Goal: Transaction & Acquisition: Purchase product/service

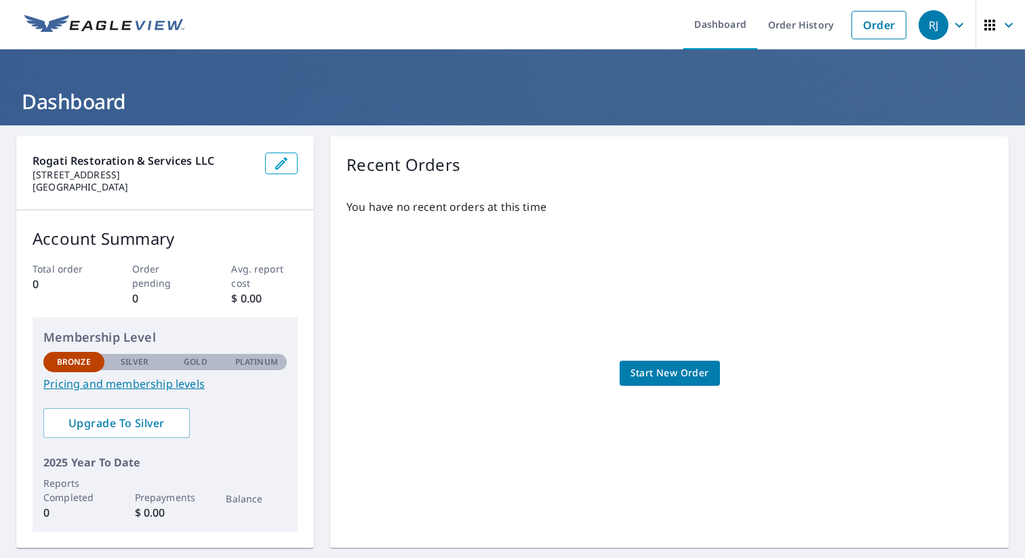
scroll to position [4, 0]
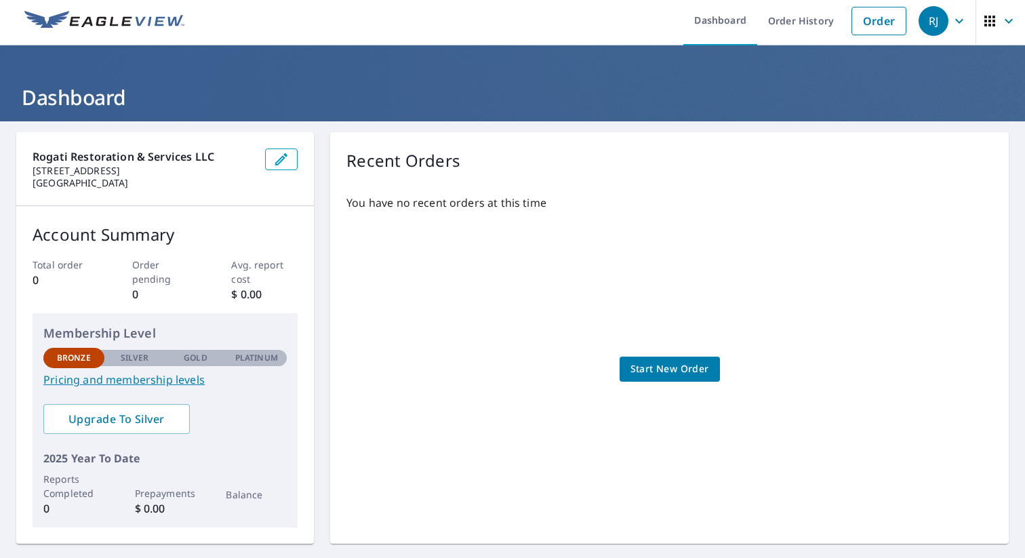
click at [666, 370] on span "Start New Order" at bounding box center [669, 369] width 79 height 17
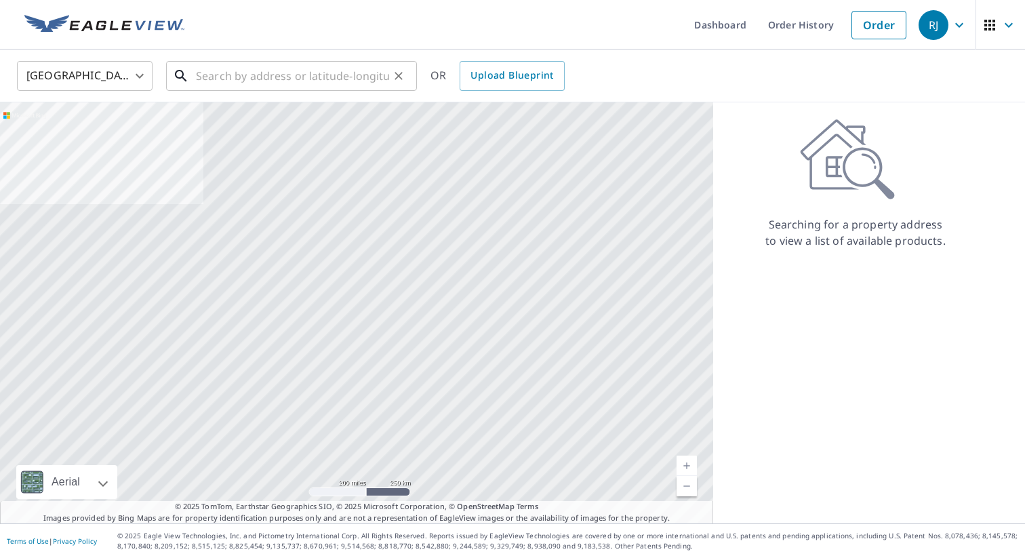
click at [222, 78] on input "text" at bounding box center [292, 76] width 193 height 38
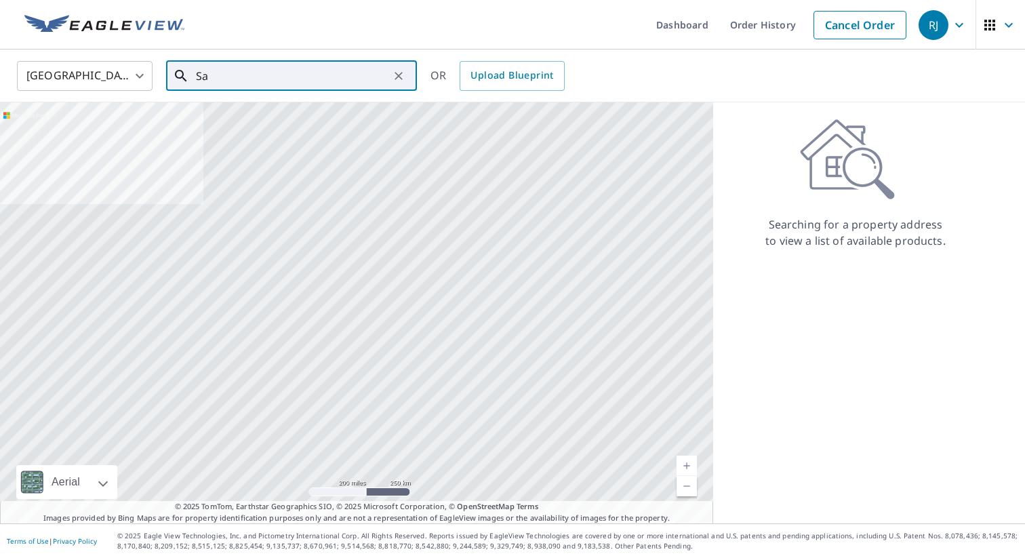
type input "S"
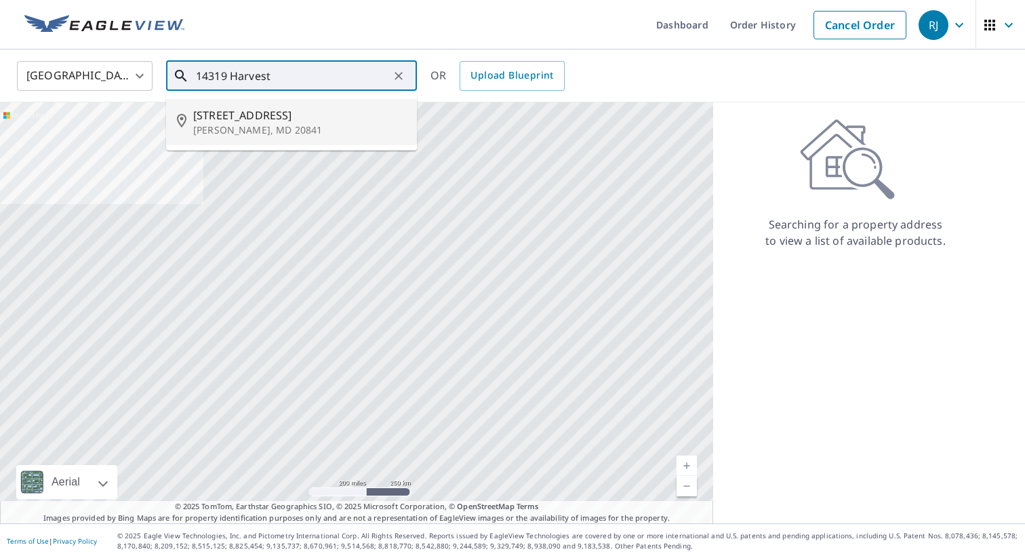
click at [252, 117] on span "14319 Harvest Moon Rd" at bounding box center [299, 115] width 213 height 16
type input "14319 Harvest Moon Rd Boyds, MD 20841"
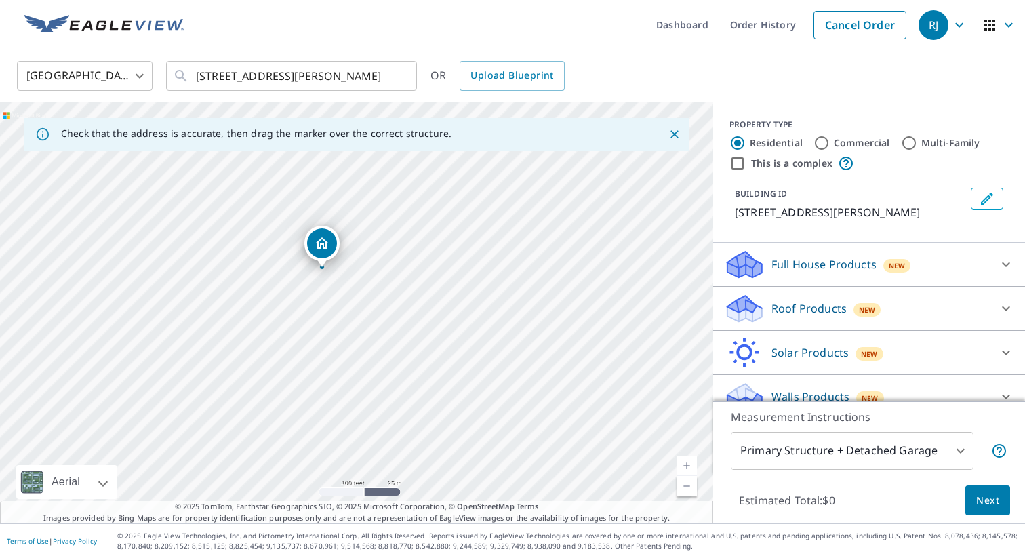
scroll to position [18, 0]
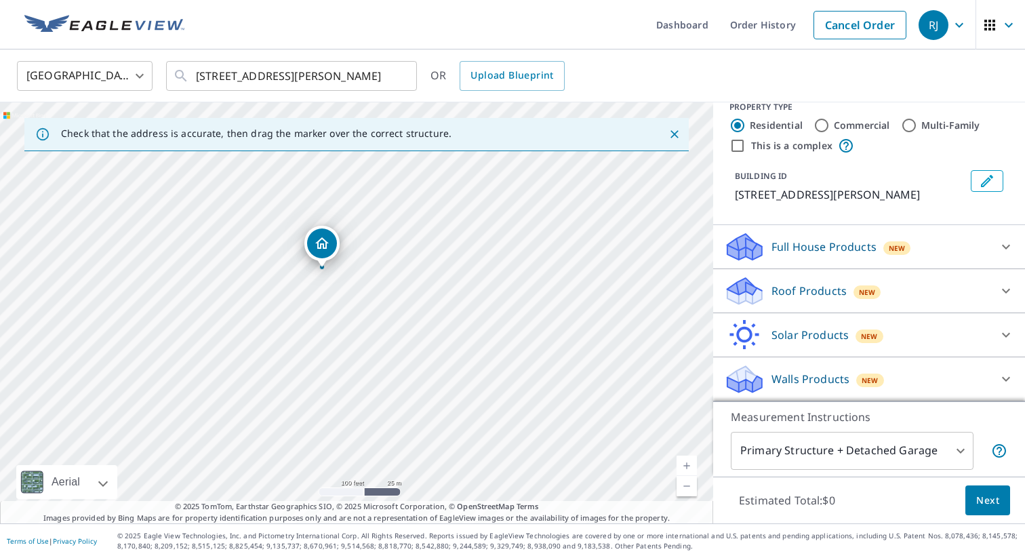
click at [806, 377] on p "Walls Products" at bounding box center [810, 379] width 78 height 16
click at [747, 383] on icon at bounding box center [739, 383] width 25 height 15
click at [1005, 381] on icon at bounding box center [1006, 379] width 16 height 16
click at [960, 450] on body "RJ RJ Dashboard Order History Cancel Order RJ United States US ​ 14319 Harvest …" at bounding box center [512, 279] width 1025 height 558
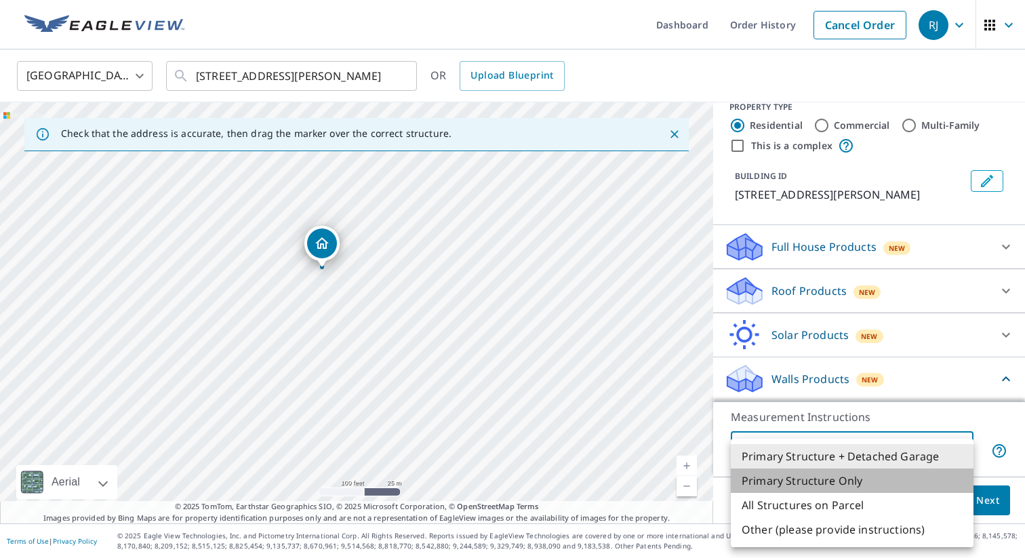
click at [873, 481] on li "Primary Structure Only" at bounding box center [852, 480] width 243 height 24
type input "2"
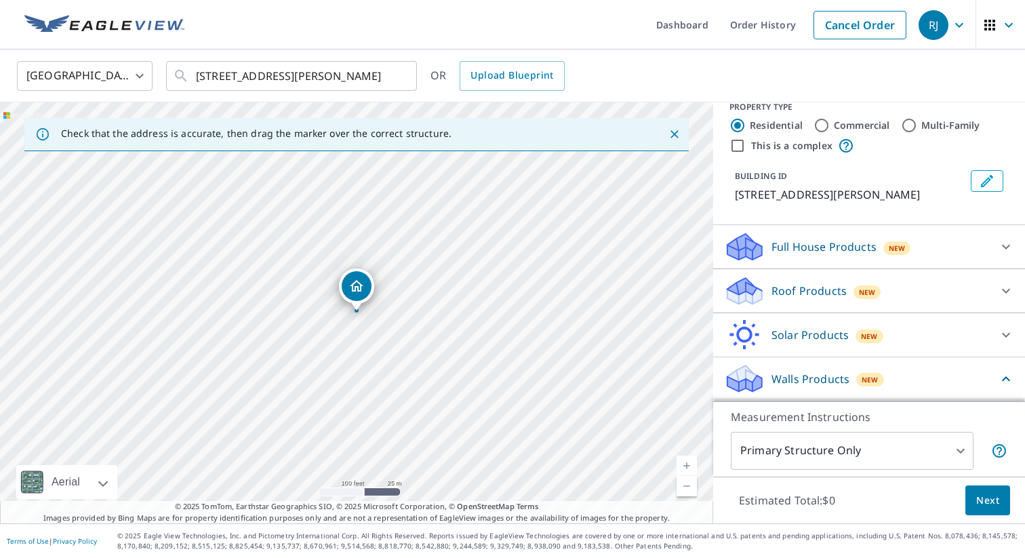
click at [809, 378] on p "Walls Products" at bounding box center [810, 379] width 78 height 16
click at [356, 309] on div "Dropped pin, building 1, Residential property, 14319 Harvest Moon Rd Boyds, MD …" at bounding box center [357, 304] width 18 height 14
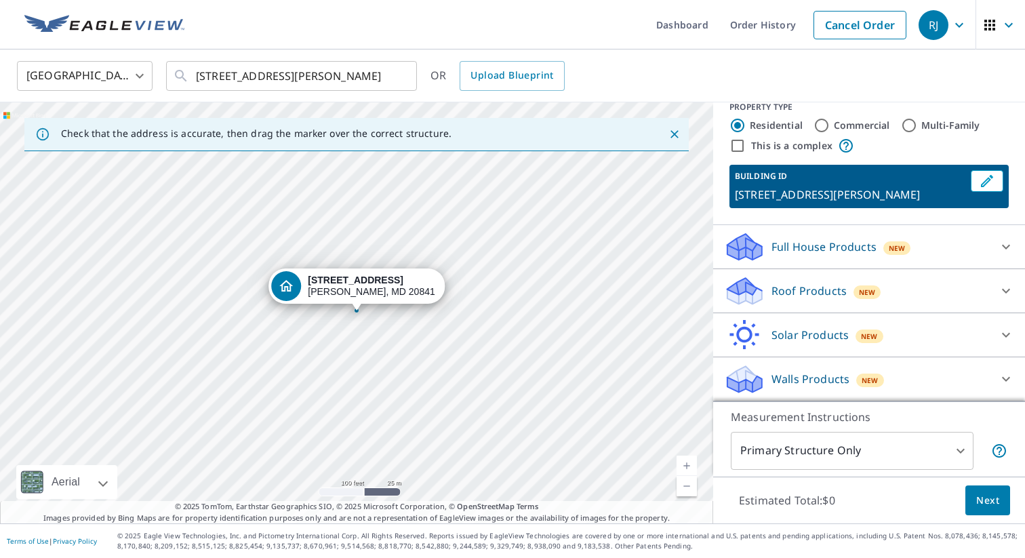
click at [672, 131] on icon "Close" at bounding box center [674, 134] width 8 height 8
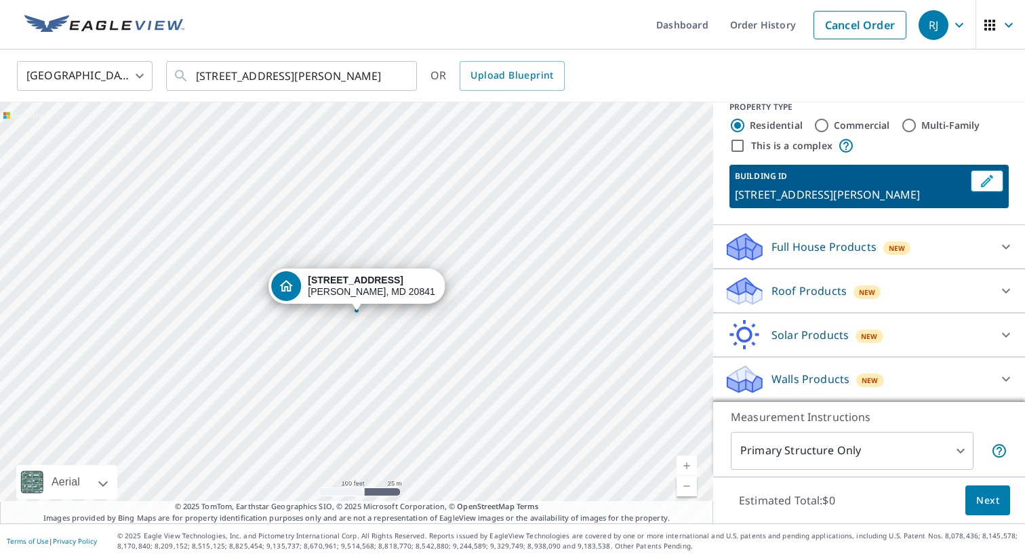
click at [821, 379] on p "Walls Products" at bounding box center [810, 379] width 78 height 16
click at [988, 498] on span "Next" at bounding box center [987, 500] width 23 height 17
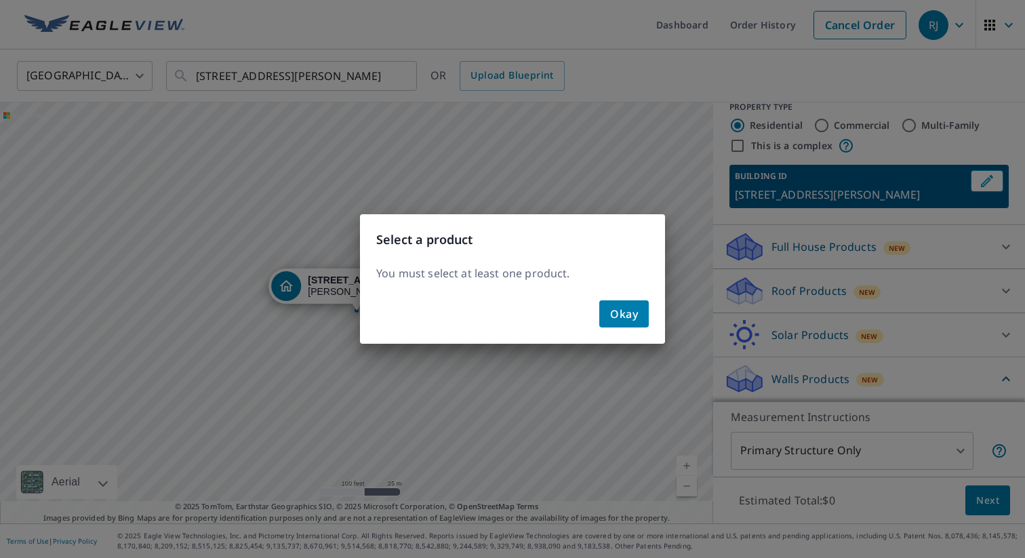
click at [620, 315] on span "Okay" at bounding box center [624, 313] width 28 height 19
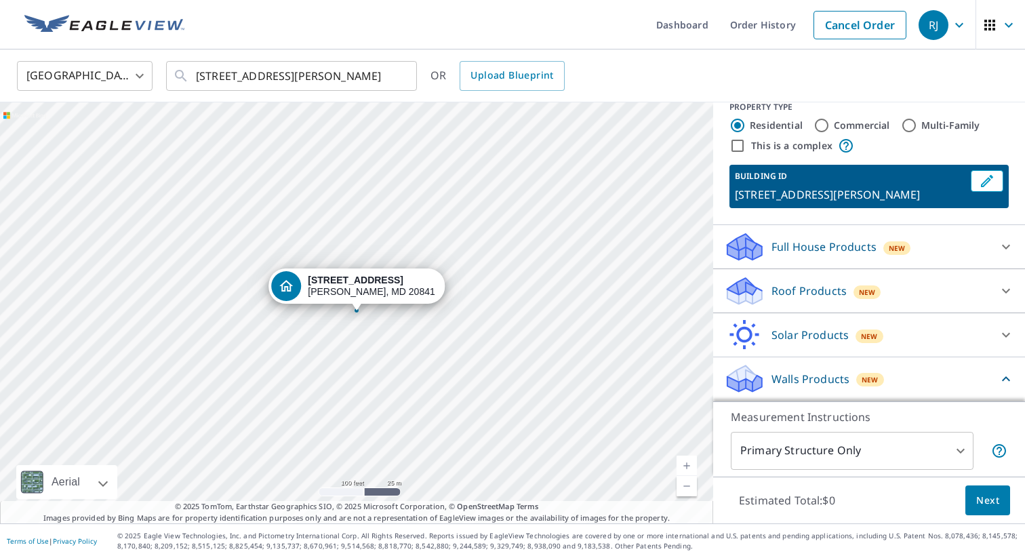
click at [744, 381] on icon at bounding box center [742, 385] width 7 height 12
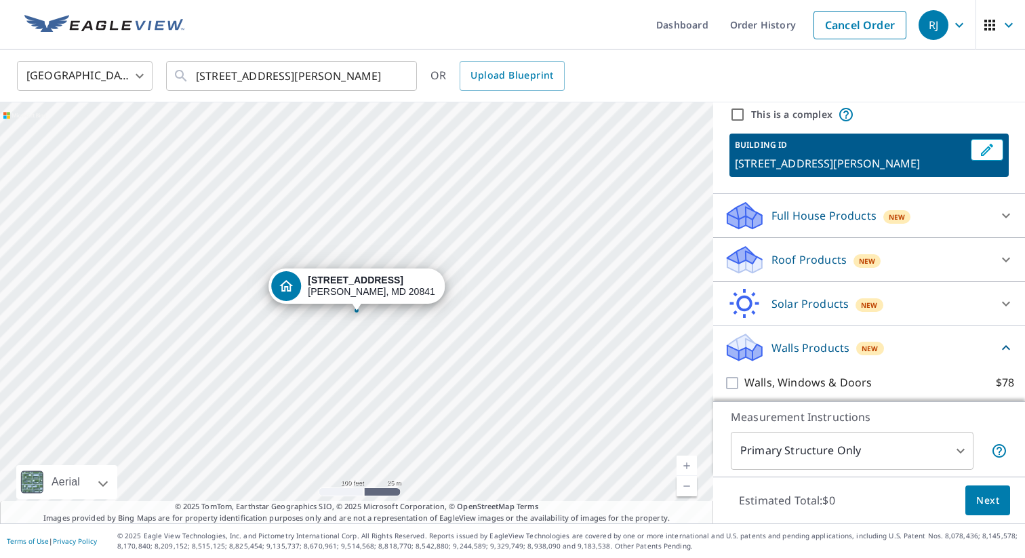
scroll to position [95, 0]
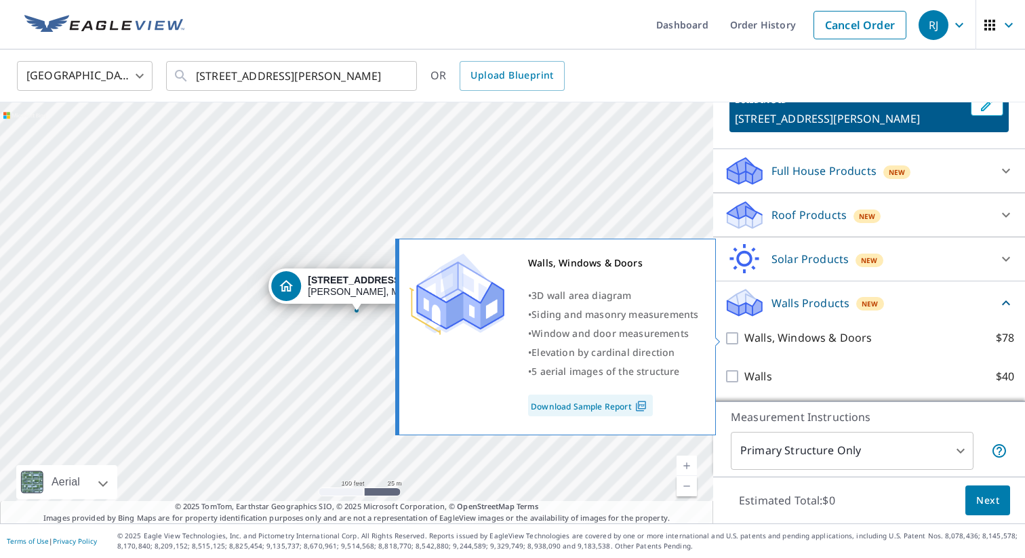
click at [734, 336] on input "Walls, Windows & Doors $78" at bounding box center [734, 338] width 20 height 16
checkbox input "true"
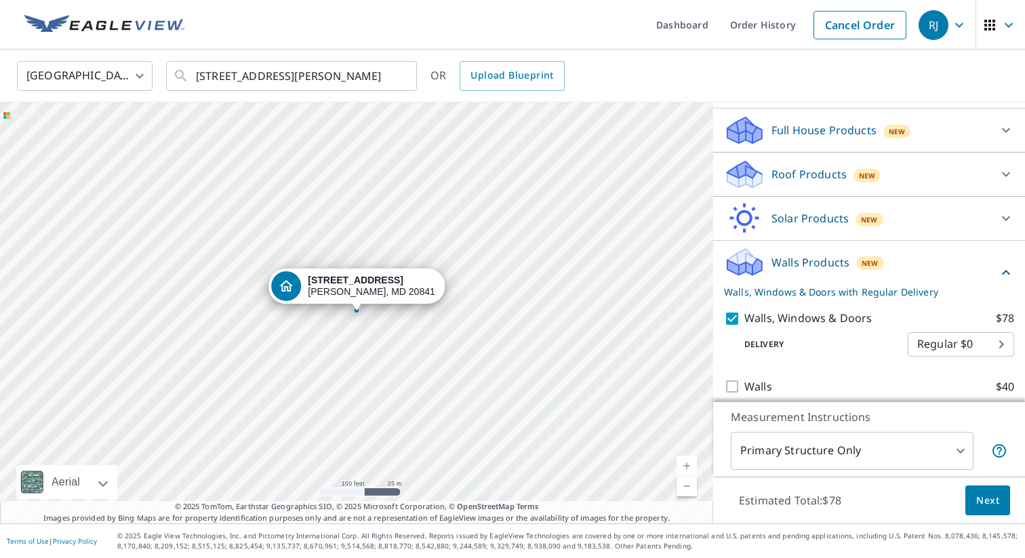
scroll to position [146, 0]
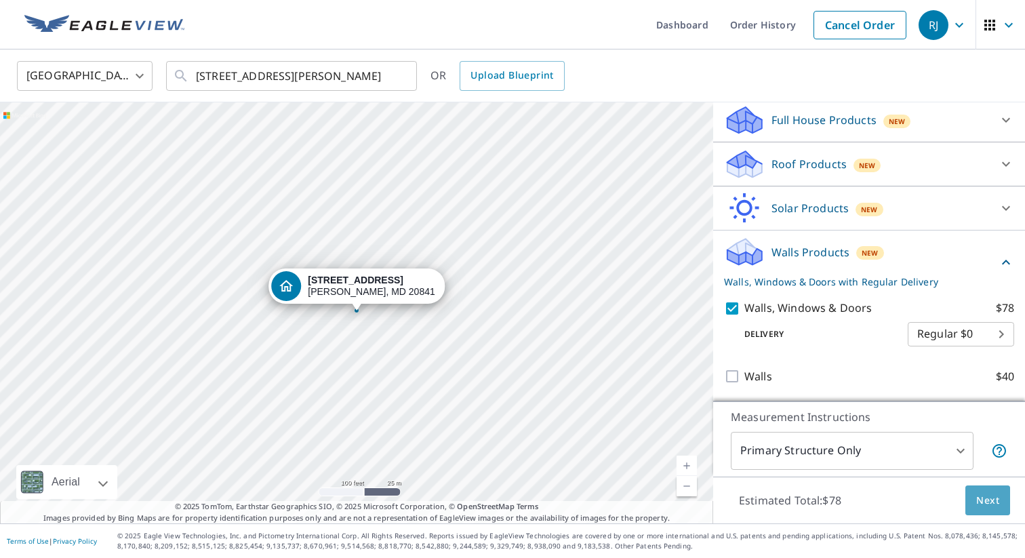
click at [990, 501] on span "Next" at bounding box center [987, 500] width 23 height 17
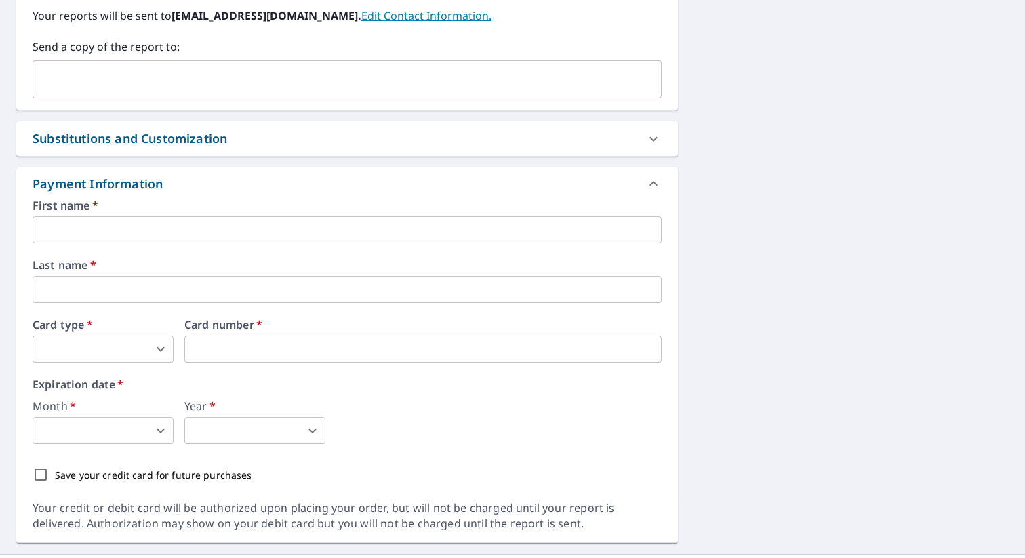
scroll to position [579, 0]
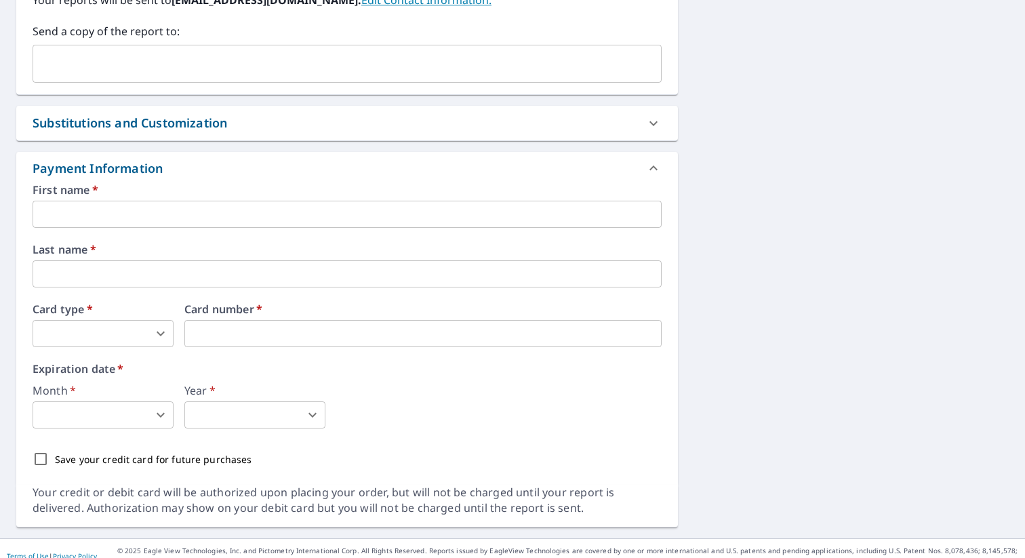
click at [294, 214] on input "text" at bounding box center [347, 214] width 629 height 27
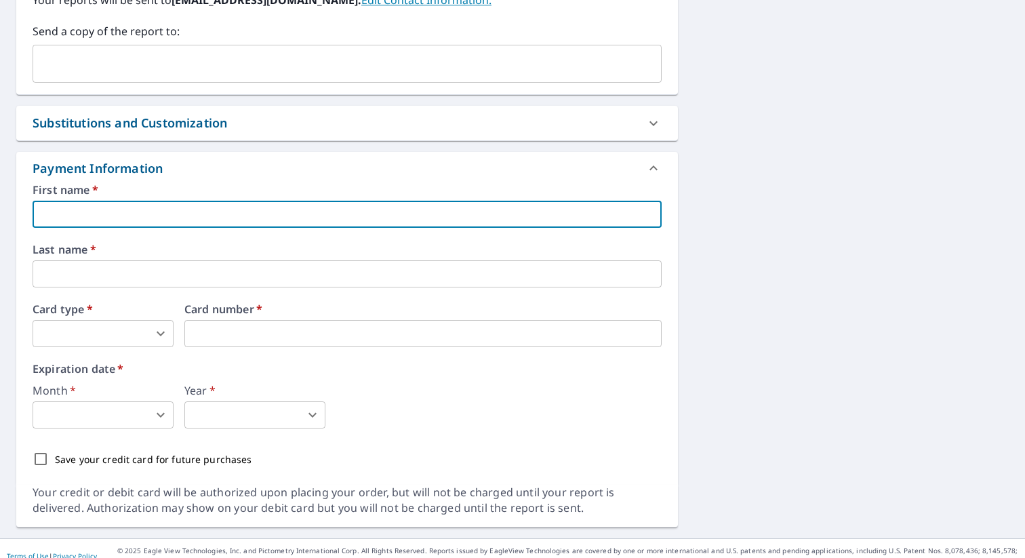
type input "Roberto"
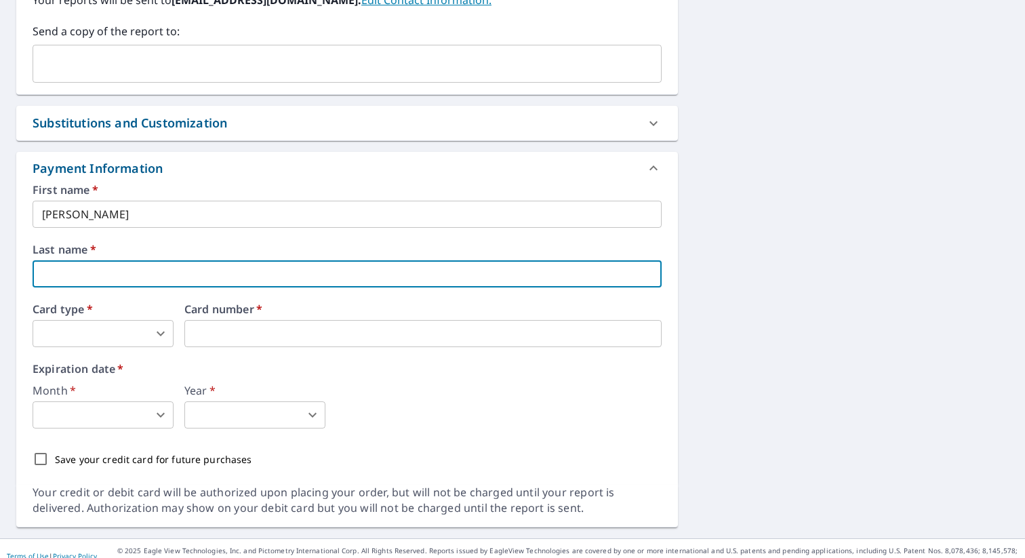
click at [116, 272] on input "text" at bounding box center [347, 273] width 629 height 27
type input "Jimenez"
click at [142, 337] on body "RJ RJ Dashboard Order History Cancel Order RJ Dashboard / Finalize Order Finali…" at bounding box center [512, 279] width 1025 height 558
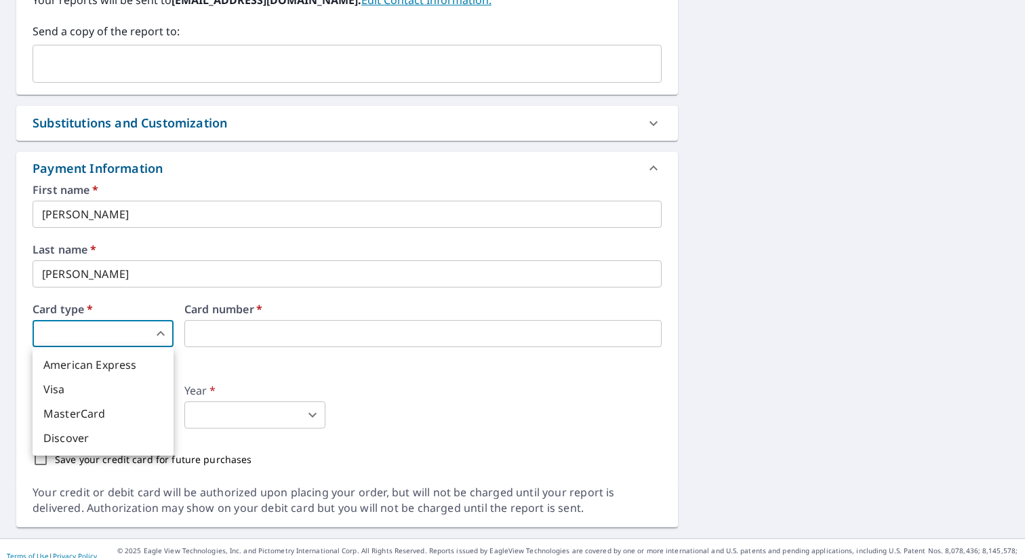
click at [90, 393] on li "Visa" at bounding box center [103, 389] width 141 height 24
type input "2"
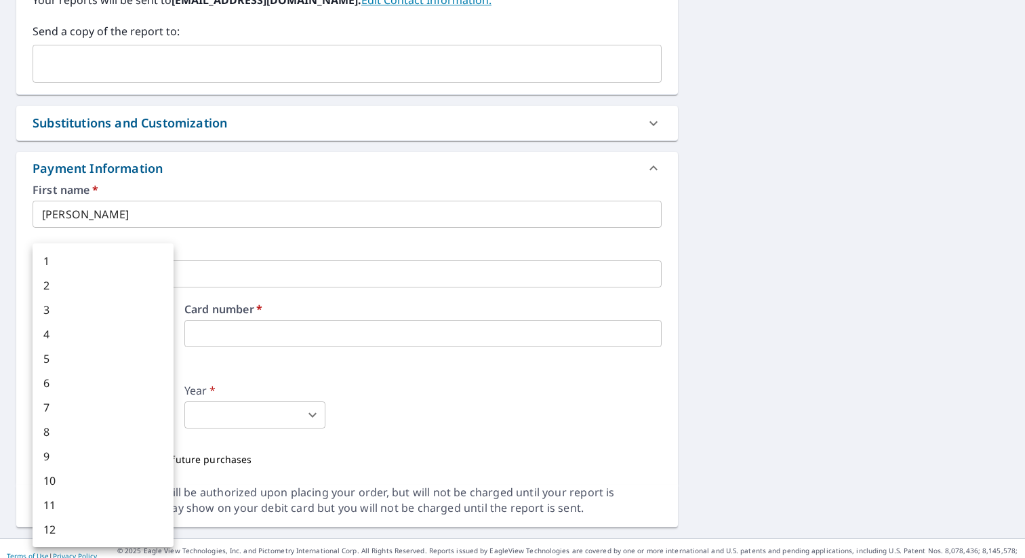
click at [102, 413] on body "RJ RJ Dashboard Order History Cancel Order RJ Dashboard / Finalize Order Finali…" at bounding box center [512, 279] width 1025 height 558
click at [100, 310] on li "3" at bounding box center [103, 310] width 141 height 24
type input "3"
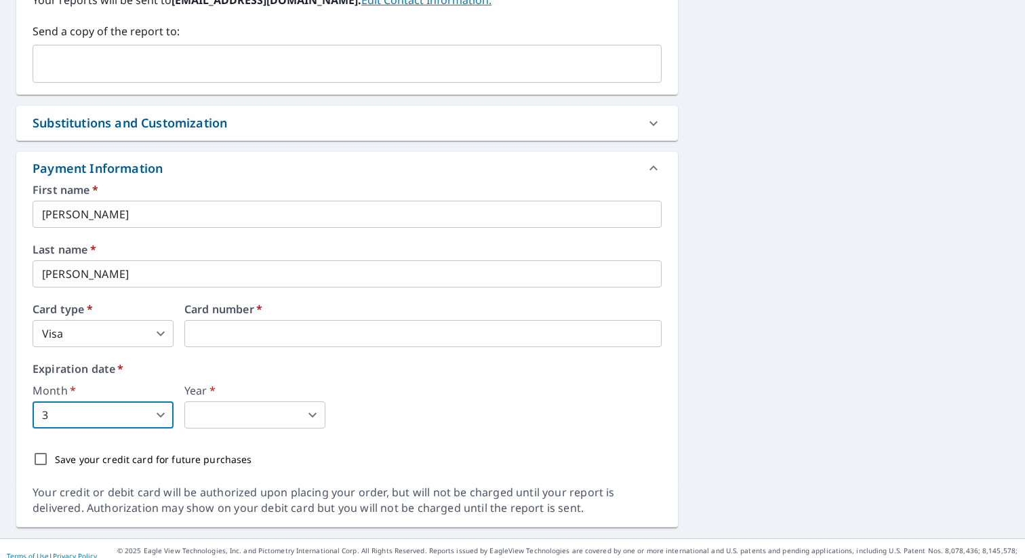
click at [258, 422] on body "RJ RJ Dashboard Order History Cancel Order RJ Dashboard / Finalize Order Finali…" at bounding box center [512, 279] width 1025 height 558
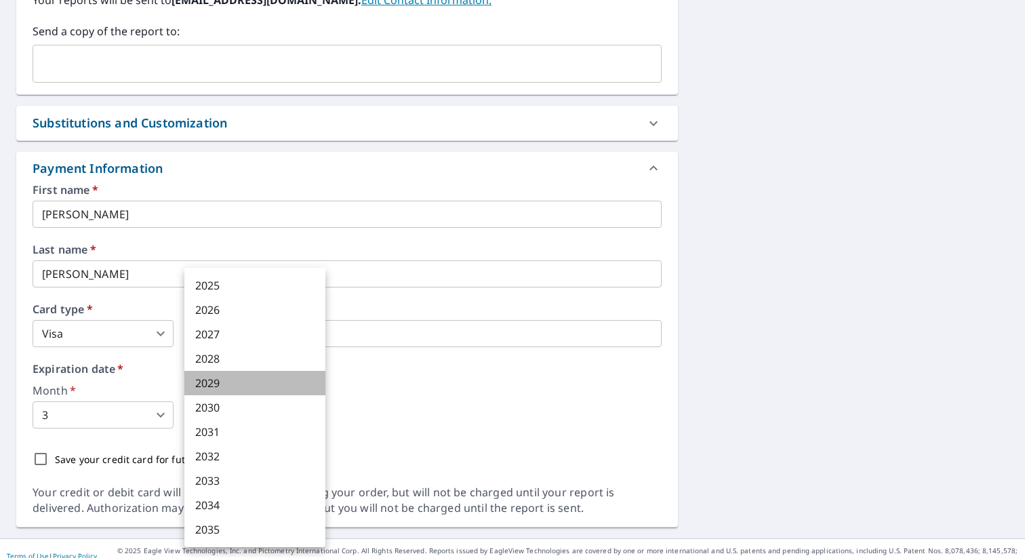
click at [249, 380] on li "2029" at bounding box center [254, 383] width 141 height 24
type input "2029"
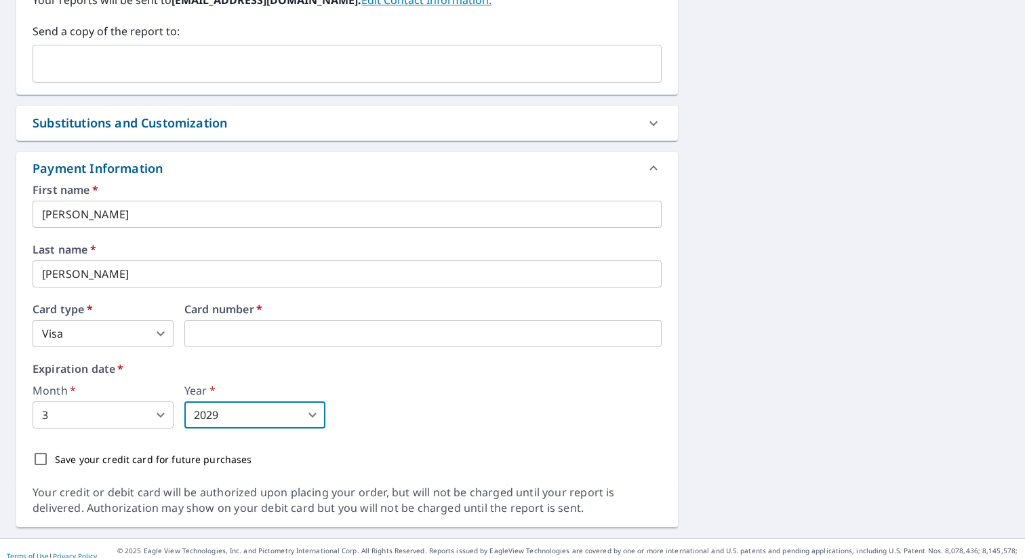
click at [43, 460] on input "Save your credit card for future purchases" at bounding box center [40, 459] width 28 height 28
checkbox input "true"
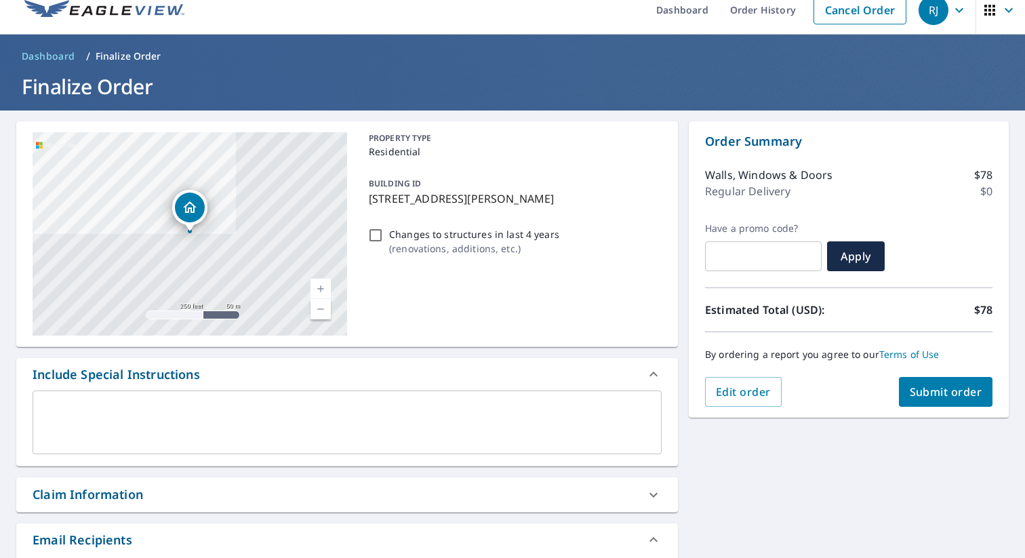
scroll to position [0, 0]
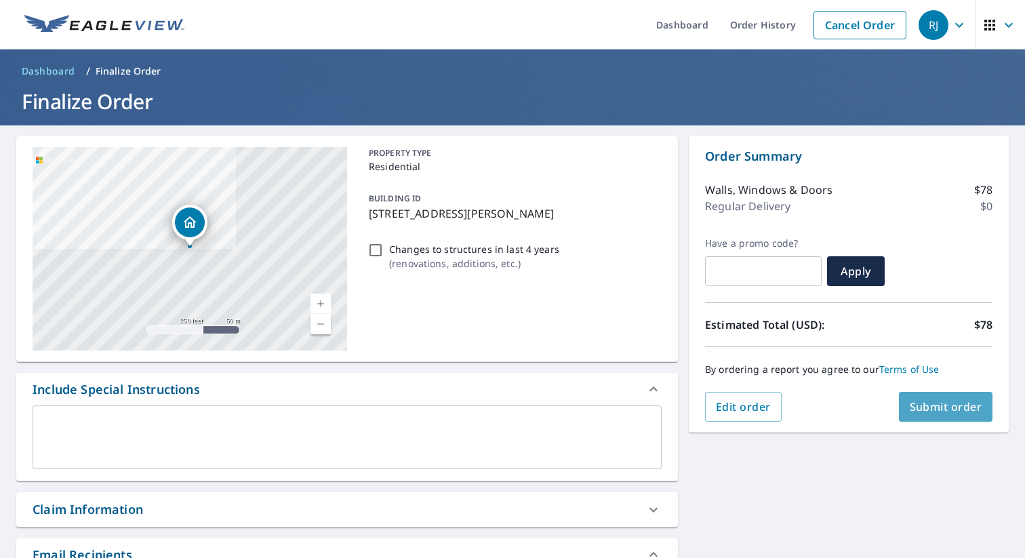
click at [946, 405] on span "Submit order" at bounding box center [946, 406] width 73 height 15
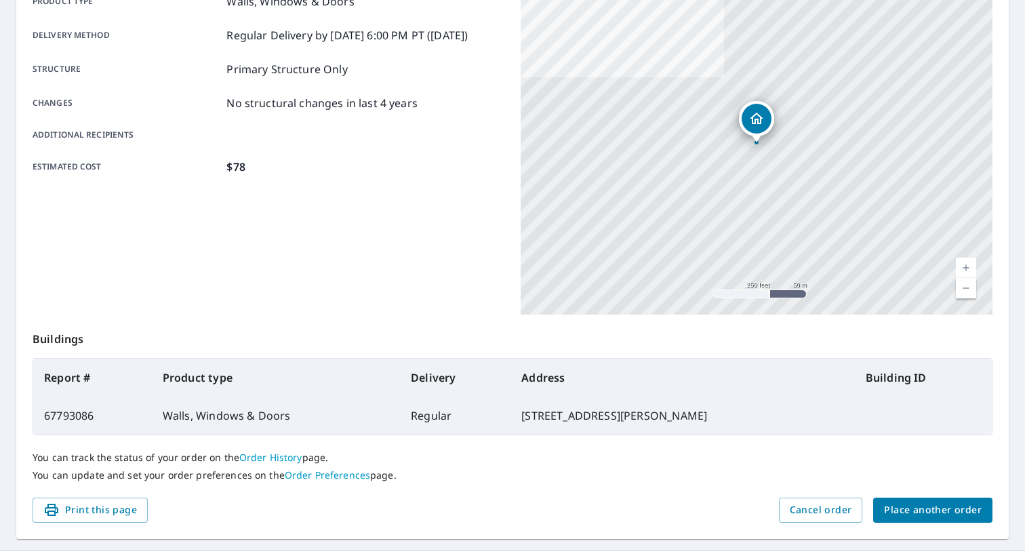
scroll to position [239, 0]
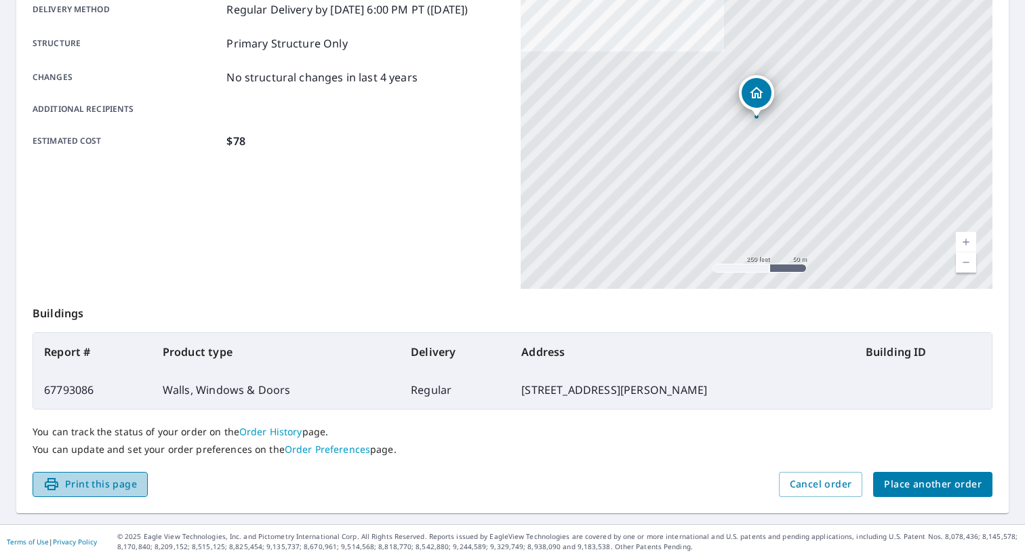
click at [94, 481] on span "Print this page" at bounding box center [90, 484] width 94 height 17
click at [932, 485] on span "Place another order" at bounding box center [933, 484] width 98 height 17
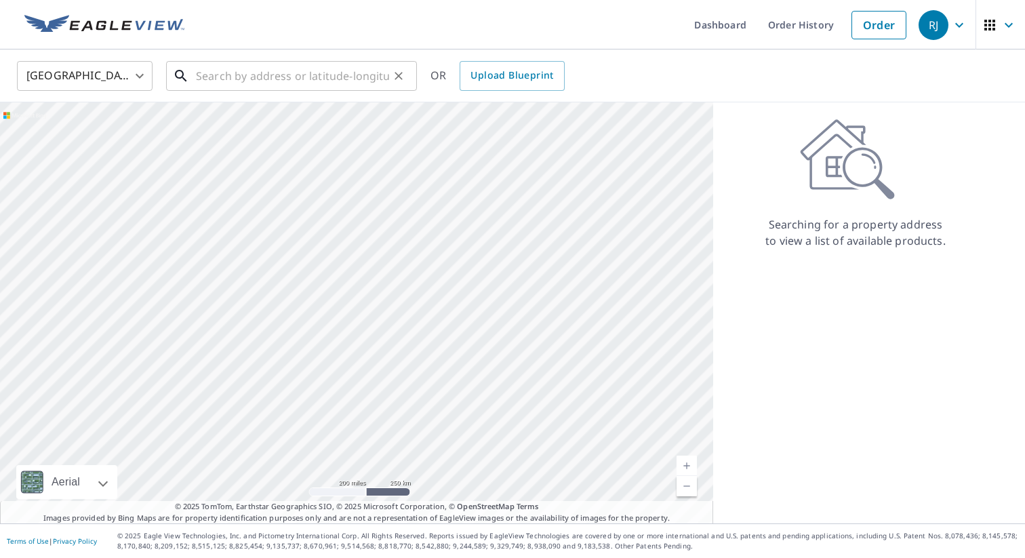
click at [283, 81] on input "text" at bounding box center [292, 76] width 193 height 38
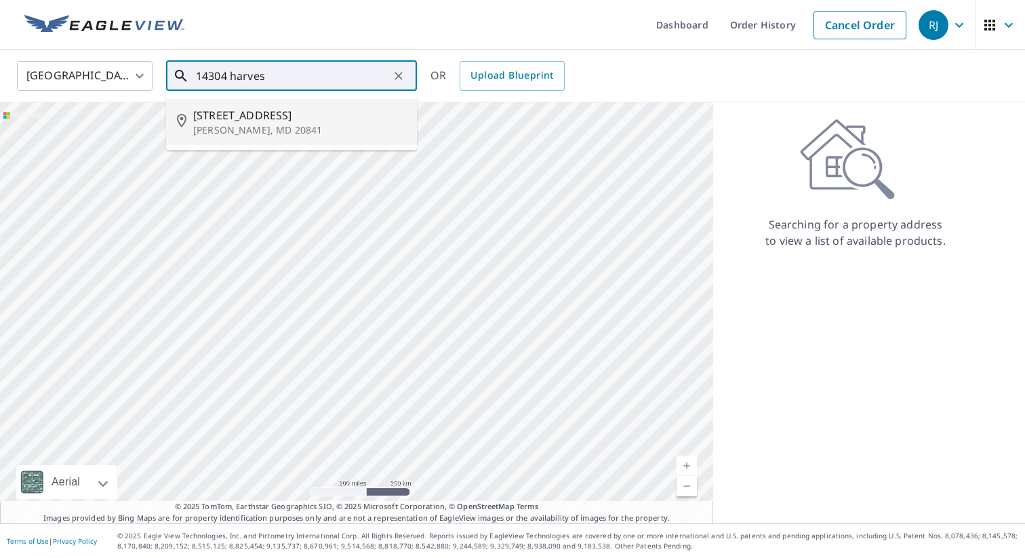
click at [259, 121] on span "14304 Harvest Moon Rd" at bounding box center [299, 115] width 213 height 16
type input "14304 Harvest Moon Rd Boyds, MD 20841"
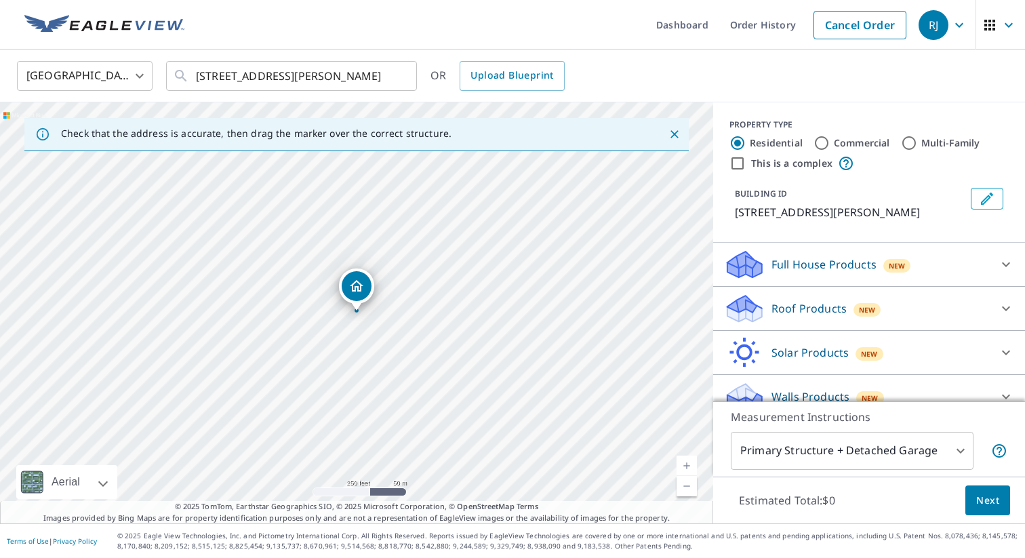
click at [676, 133] on icon "Close" at bounding box center [675, 134] width 14 height 14
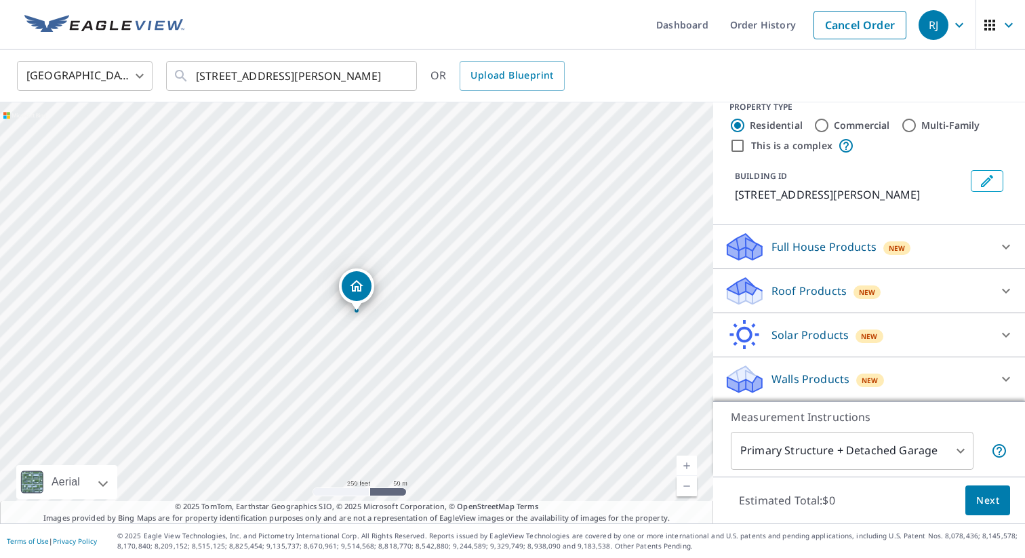
scroll to position [18, 0]
click at [792, 379] on p "Walls Products" at bounding box center [810, 379] width 78 height 16
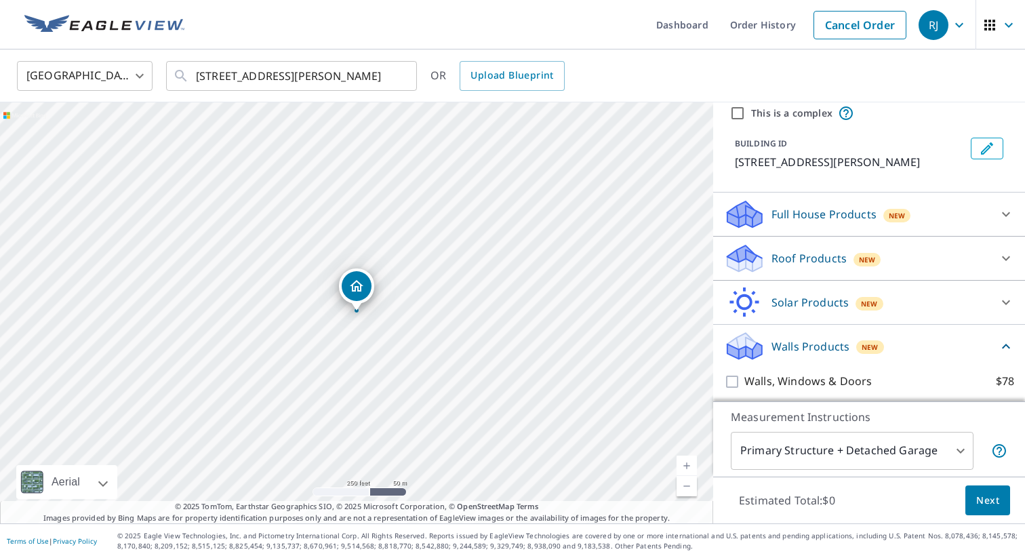
scroll to position [95, 0]
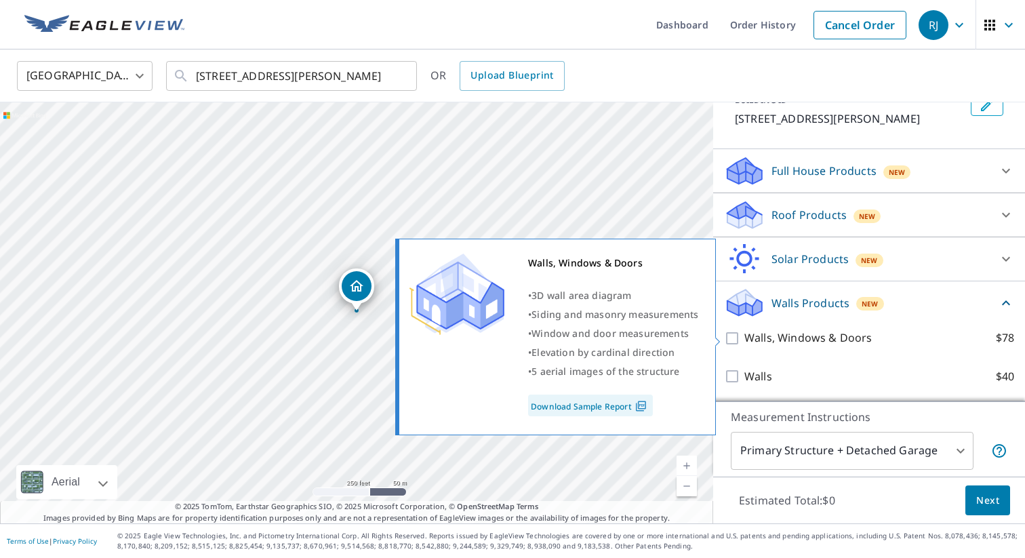
click at [788, 337] on p "Walls, Windows & Doors" at bounding box center [807, 337] width 127 height 17
click at [744, 337] on input "Walls, Windows & Doors $78" at bounding box center [734, 338] width 20 height 16
checkbox input "true"
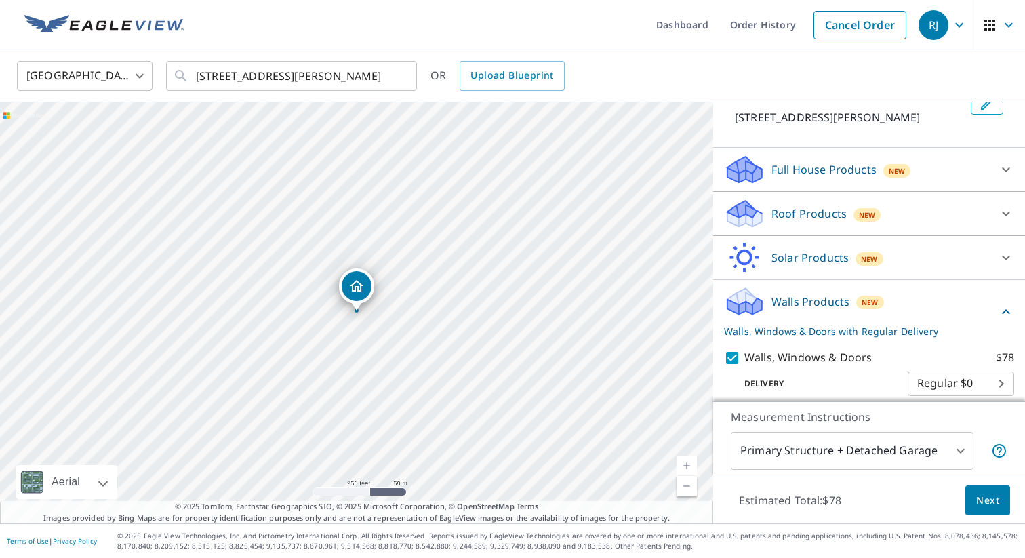
scroll to position [146, 0]
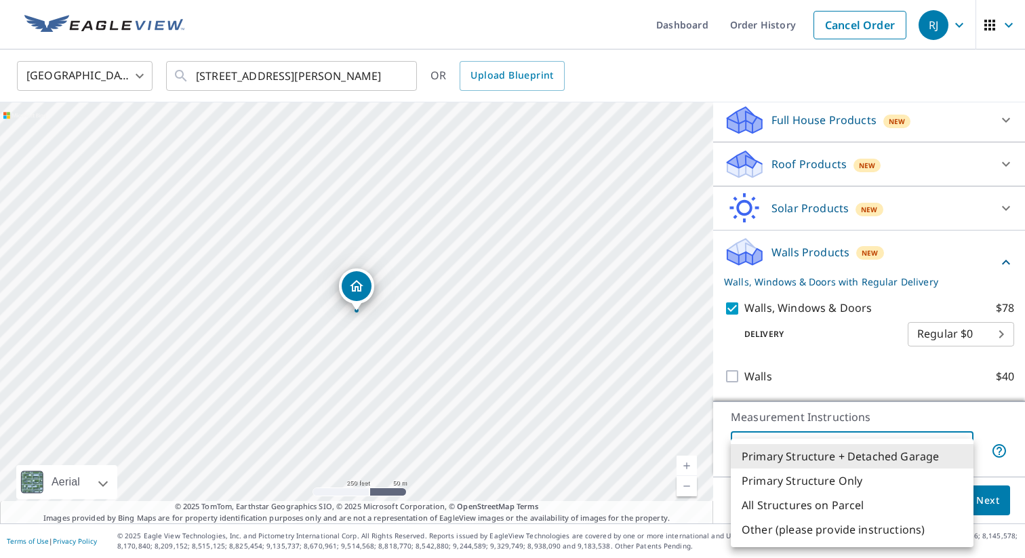
click at [958, 453] on body "RJ RJ Dashboard Order History Cancel Order RJ United States US ​ 14304 Harvest …" at bounding box center [512, 279] width 1025 height 558
click at [907, 456] on li "Primary Structure + Detached Garage" at bounding box center [852, 456] width 243 height 24
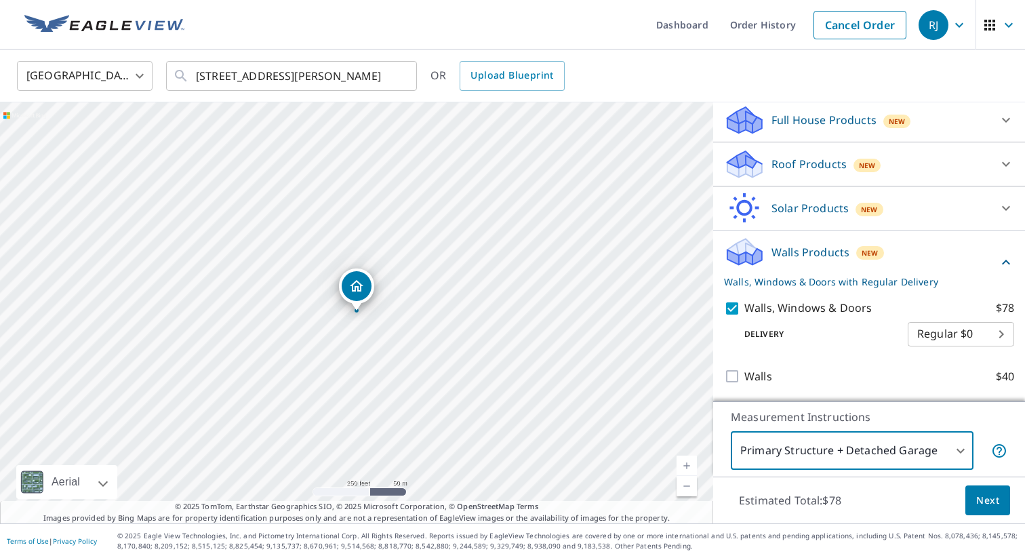
click at [984, 502] on span "Next" at bounding box center [987, 500] width 23 height 17
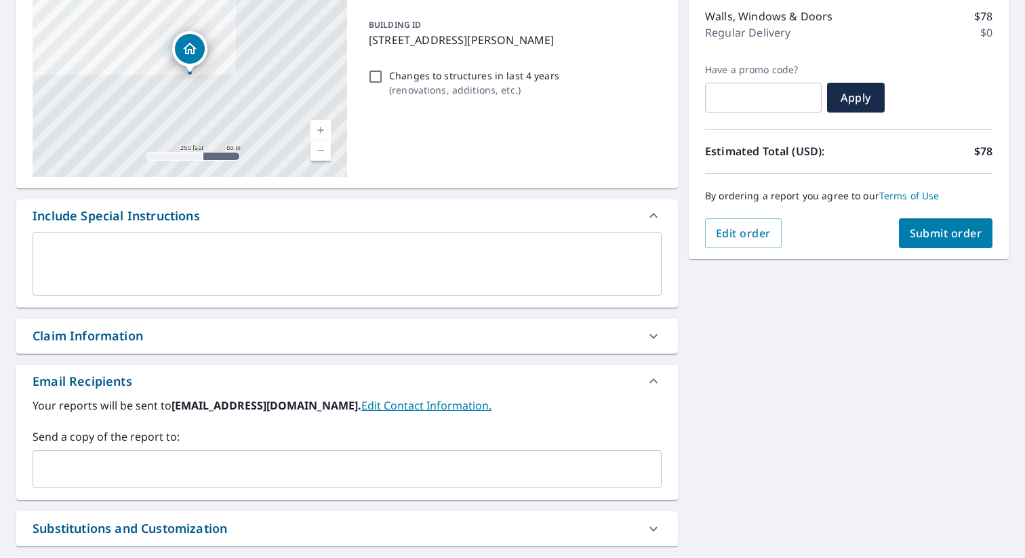
scroll to position [142, 0]
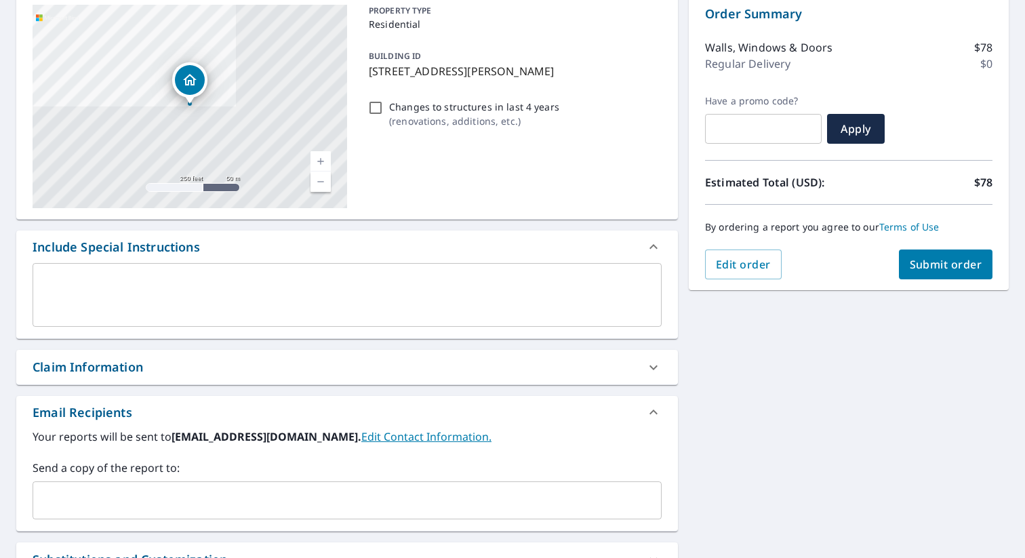
click at [935, 267] on span "Submit order" at bounding box center [946, 264] width 73 height 15
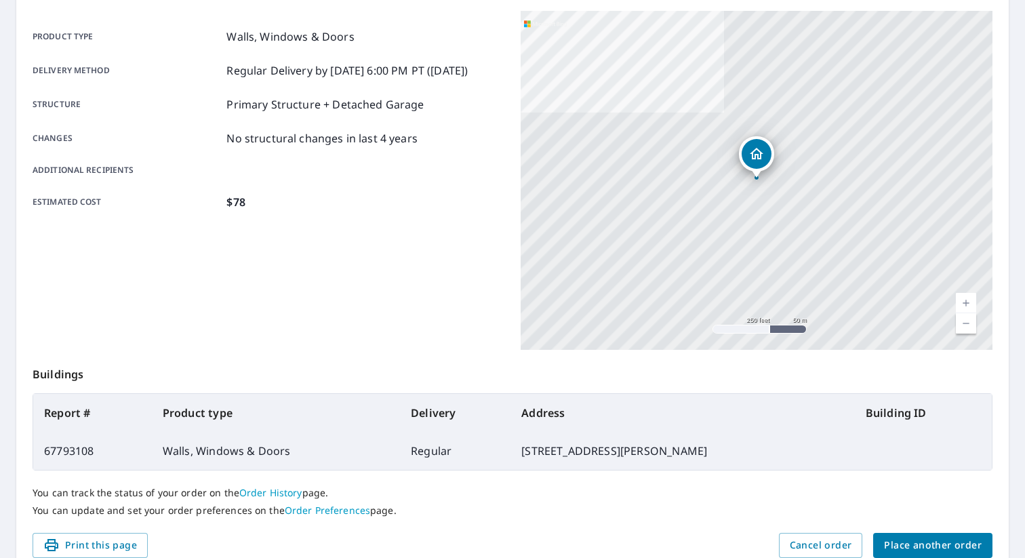
scroll to position [239, 0]
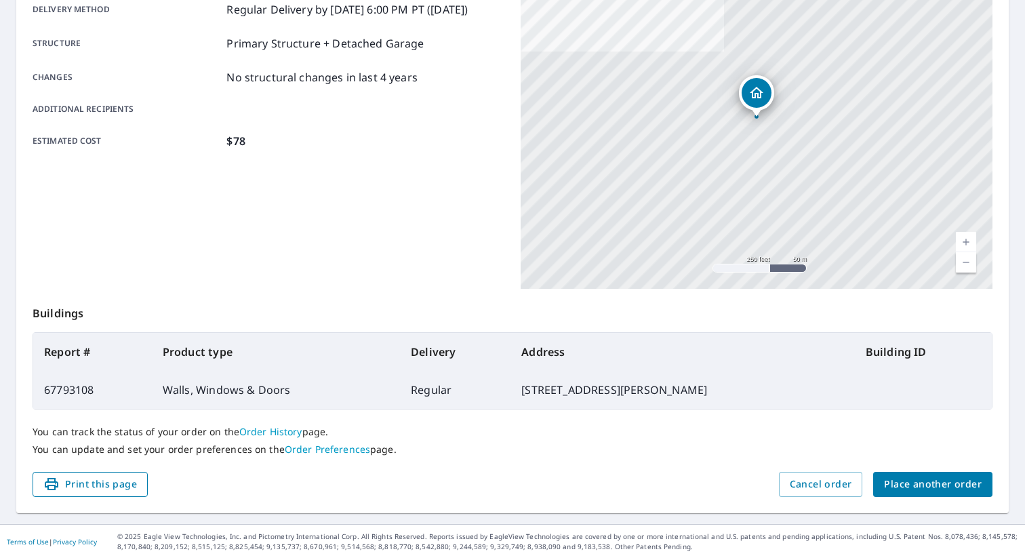
click at [82, 481] on span "Print this page" at bounding box center [90, 484] width 94 height 17
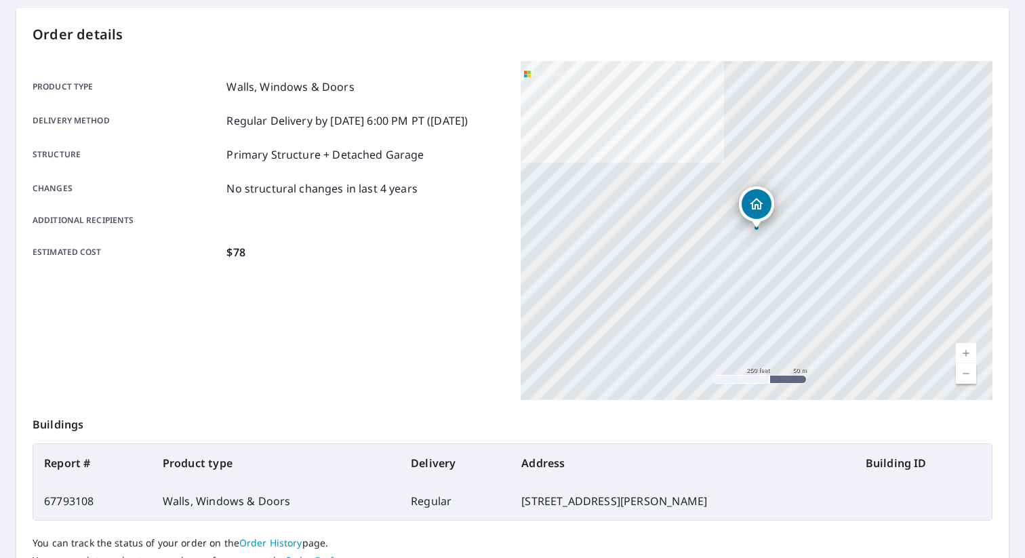
scroll to position [0, 0]
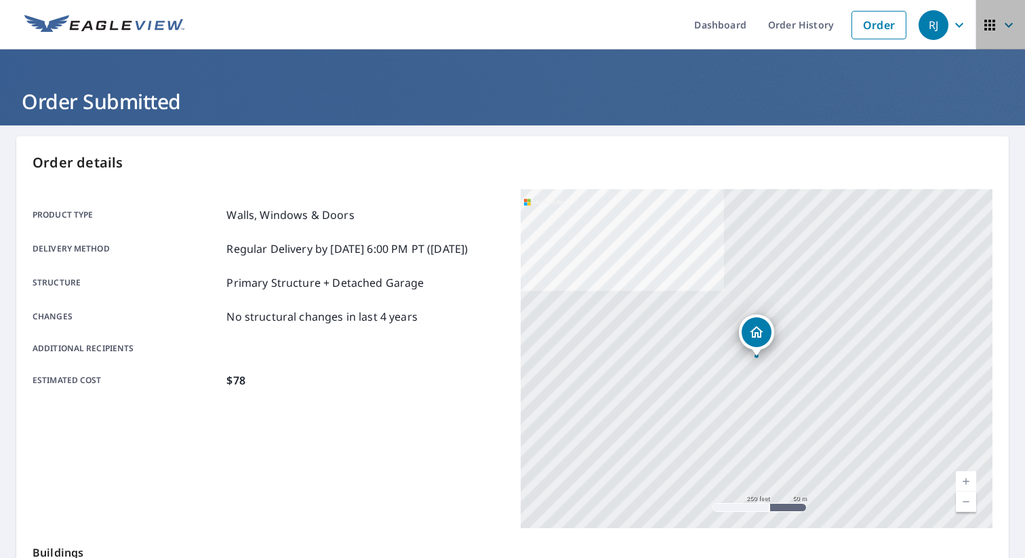
click at [1009, 28] on icon "button" at bounding box center [1008, 25] width 16 height 16
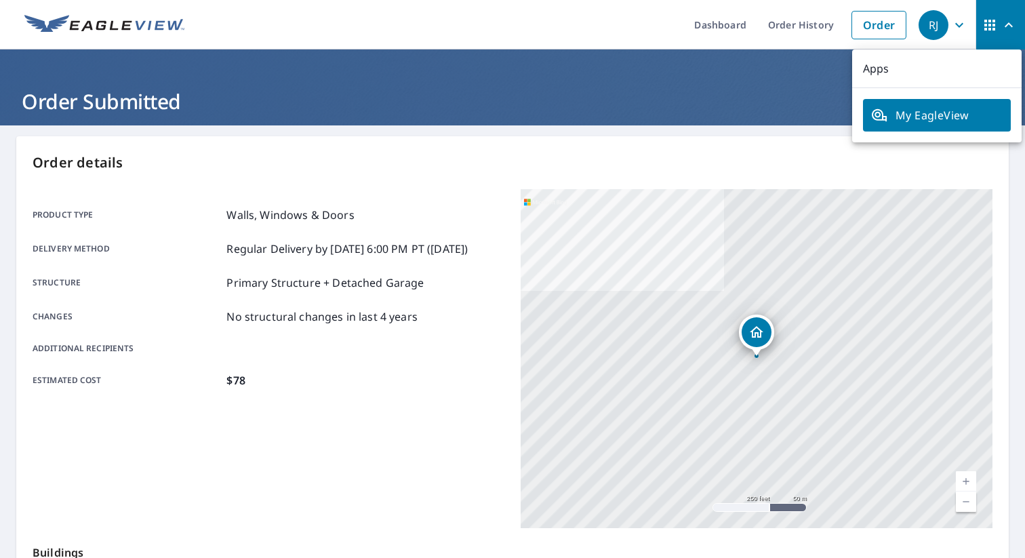
click at [801, 85] on header "Order Submitted" at bounding box center [512, 87] width 1025 height 76
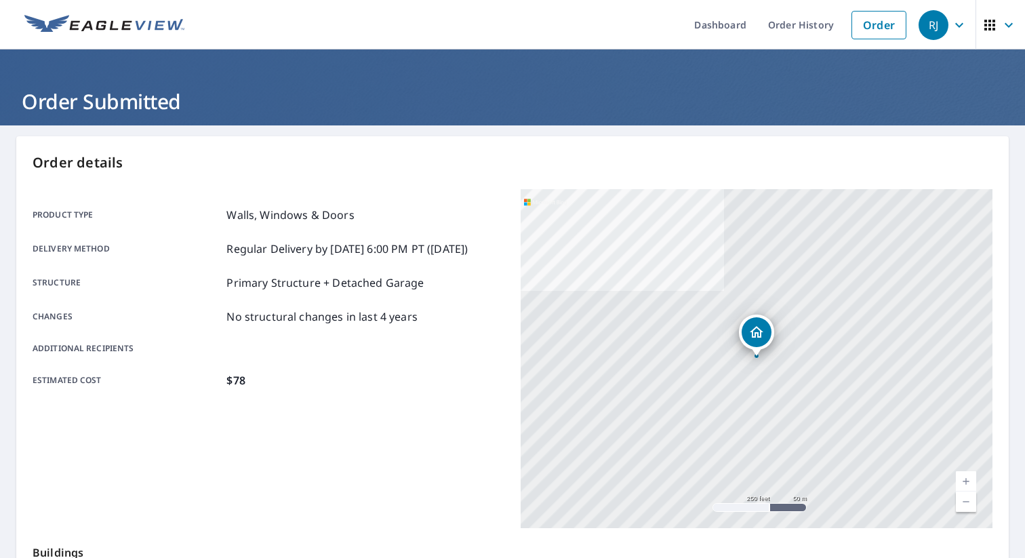
click at [959, 26] on icon "button" at bounding box center [959, 25] width 16 height 16
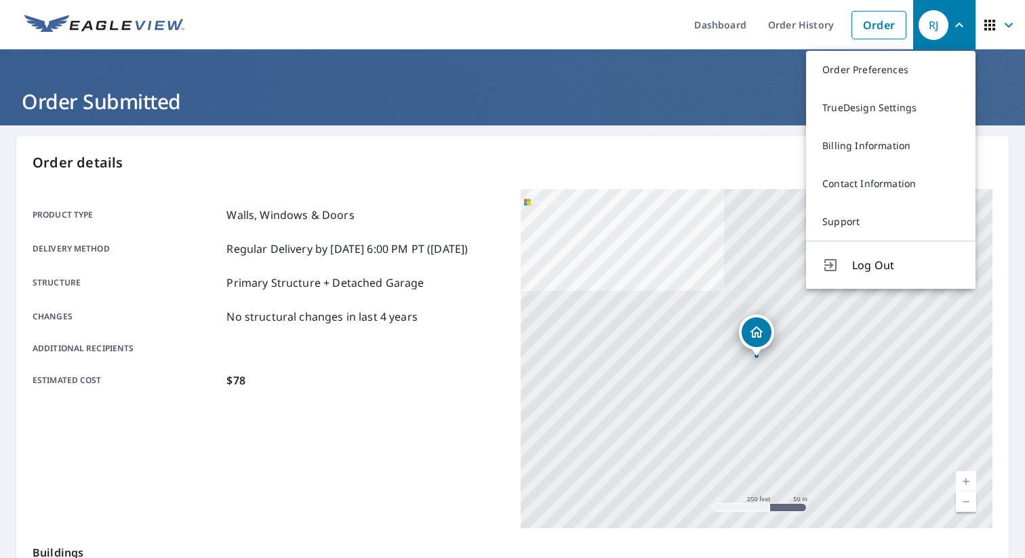
click at [704, 121] on header "Order Submitted" at bounding box center [512, 87] width 1025 height 76
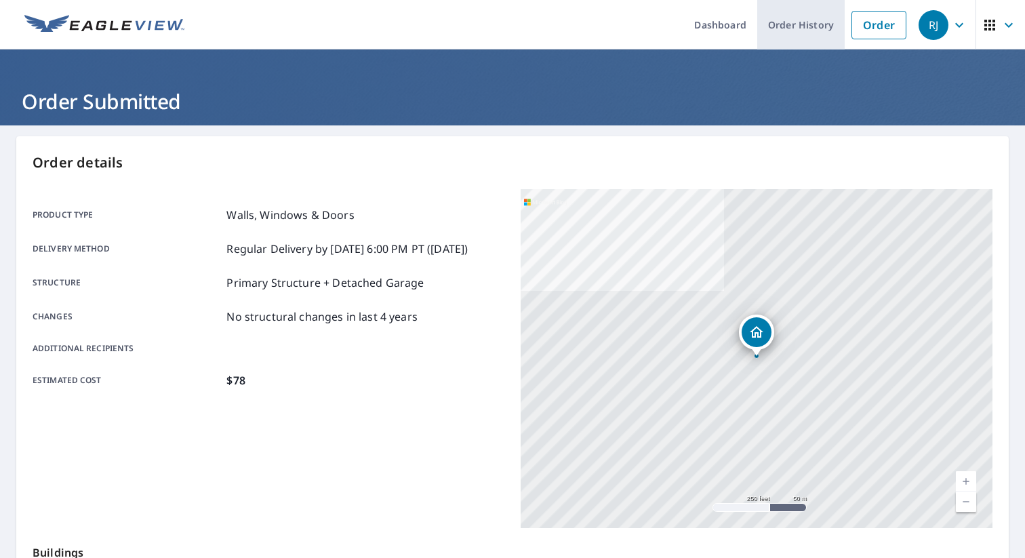
click at [799, 29] on link "Order History" at bounding box center [800, 24] width 87 height 49
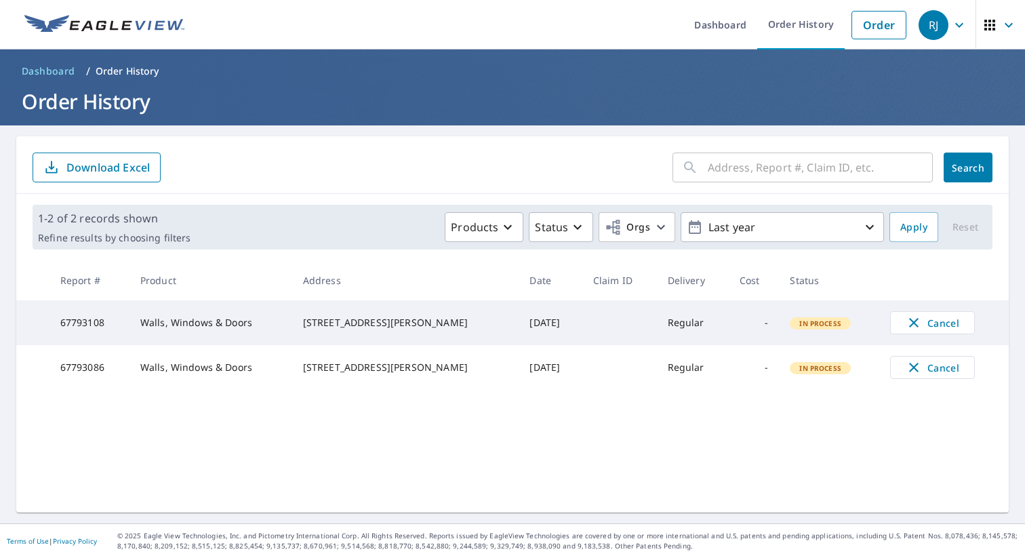
click at [959, 24] on icon "button" at bounding box center [959, 25] width 16 height 16
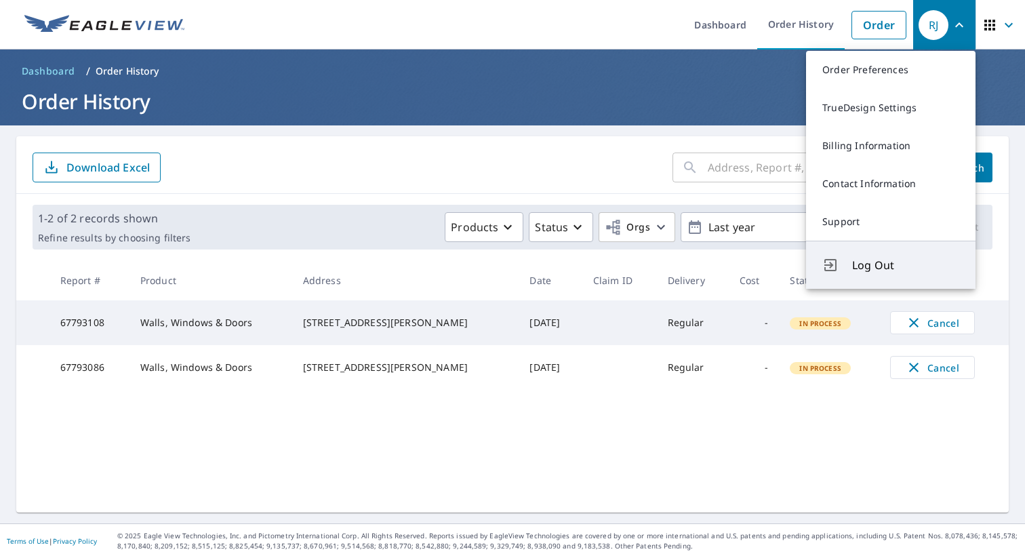
click at [866, 268] on span "Log Out" at bounding box center [905, 265] width 107 height 16
